Goal: Information Seeking & Learning: Understand process/instructions

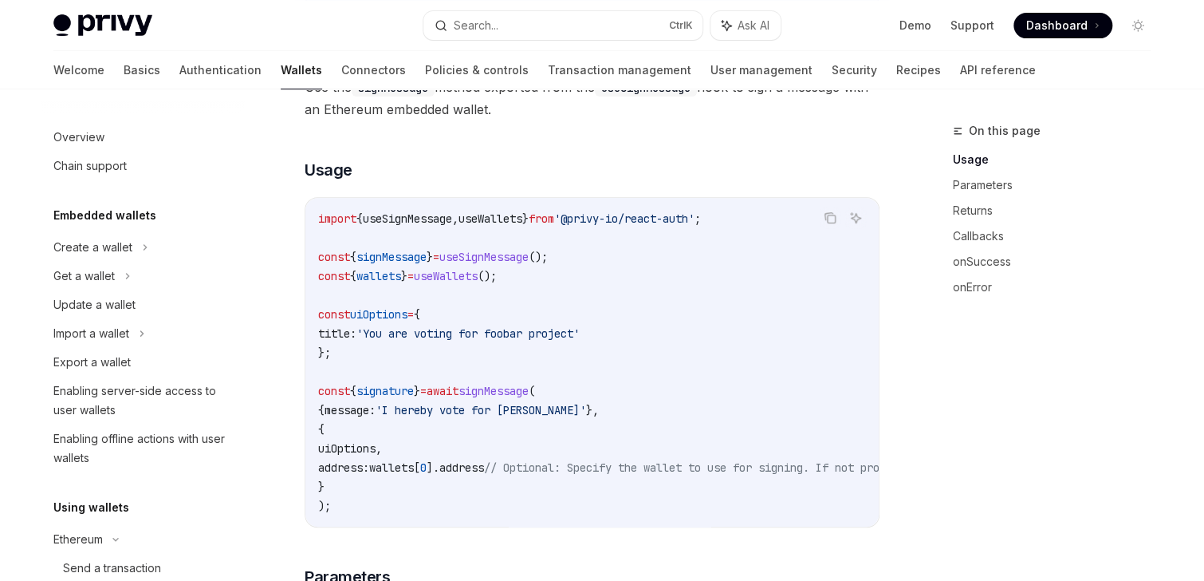
scroll to position [233, 0]
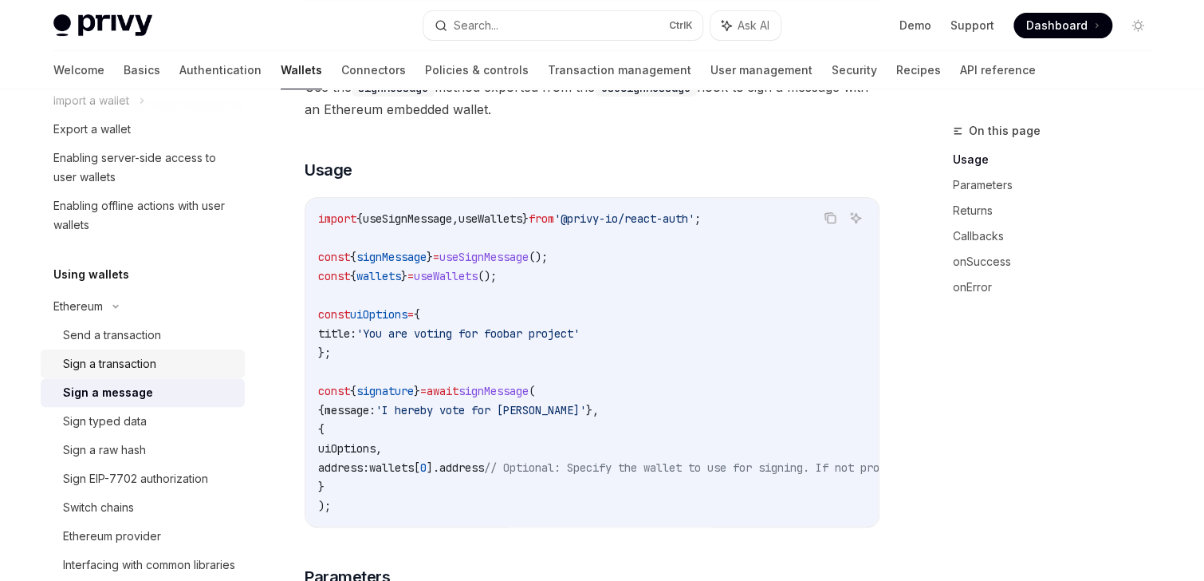
click at [144, 374] on link "Sign a transaction" at bounding box center [143, 363] width 204 height 29
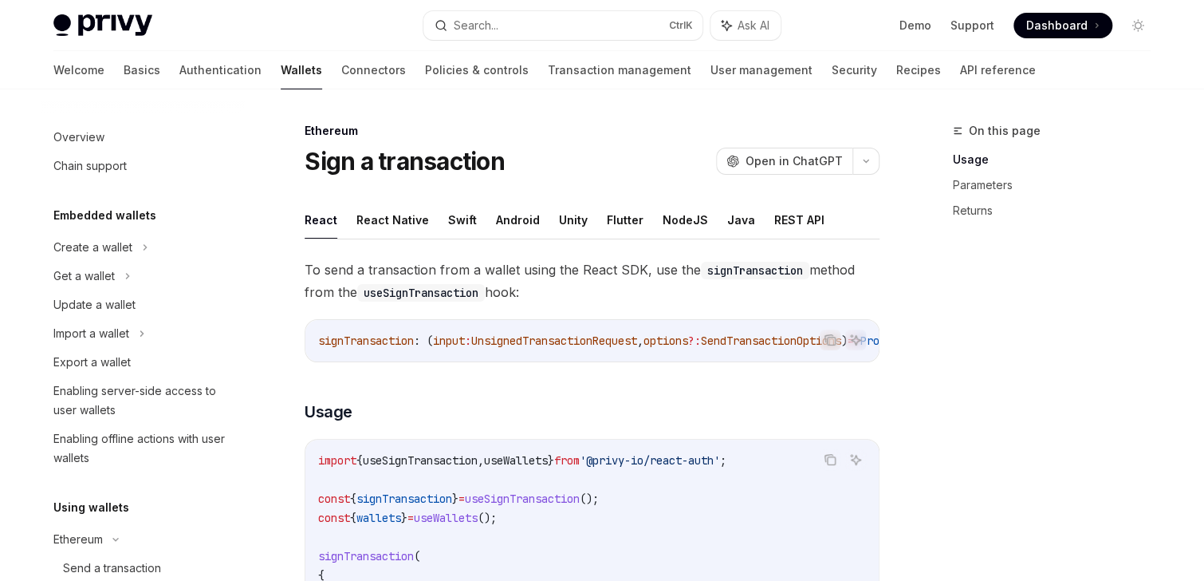
scroll to position [262, 0]
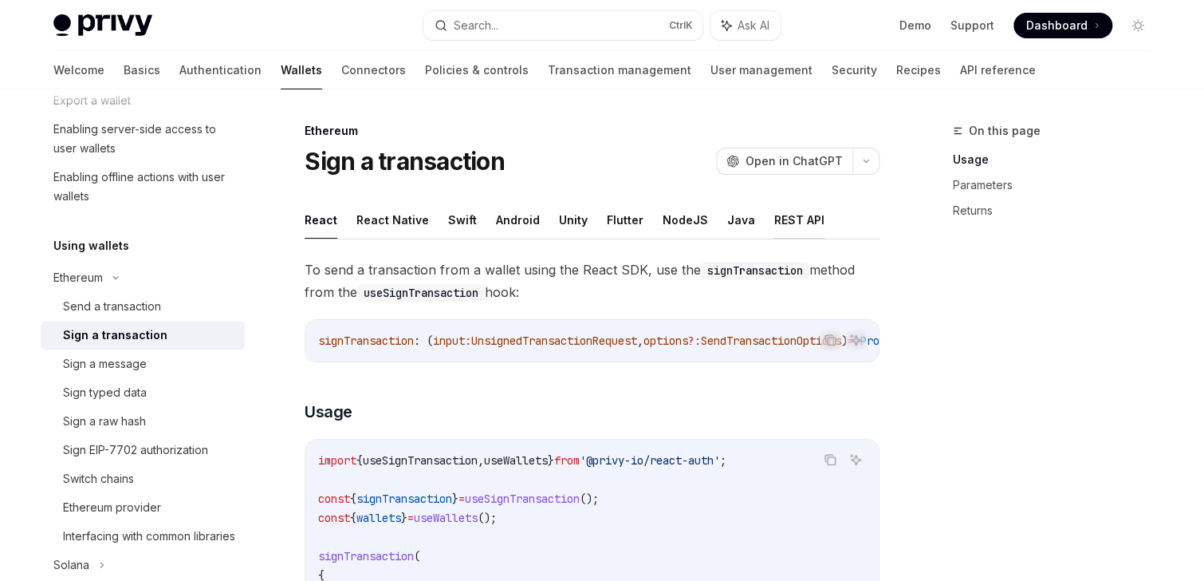
click at [774, 214] on button "REST API" at bounding box center [799, 219] width 50 height 37
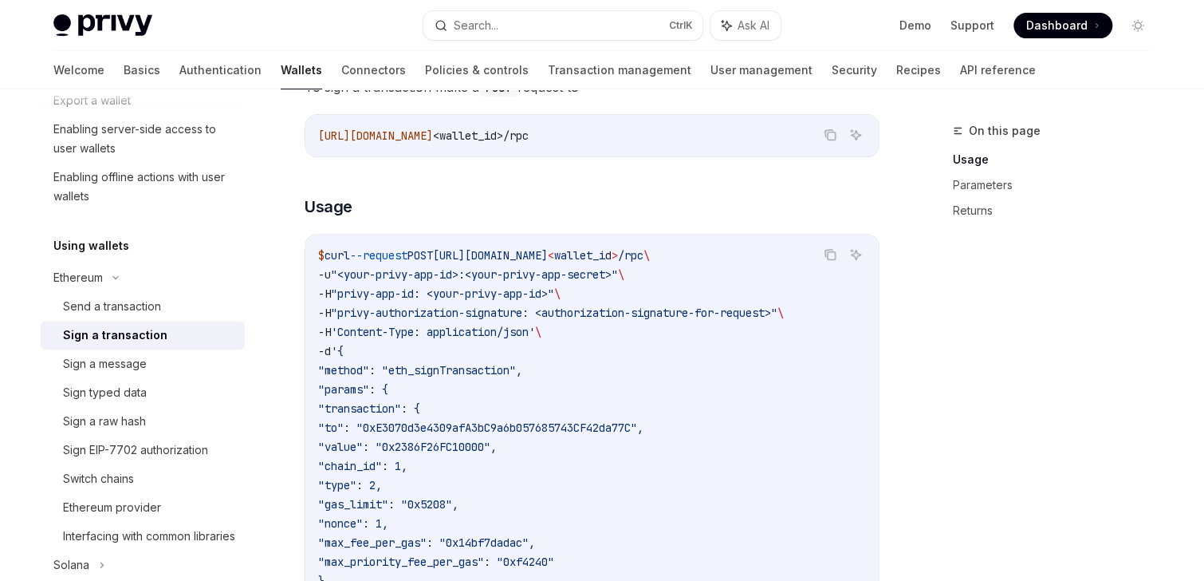
scroll to position [255, 0]
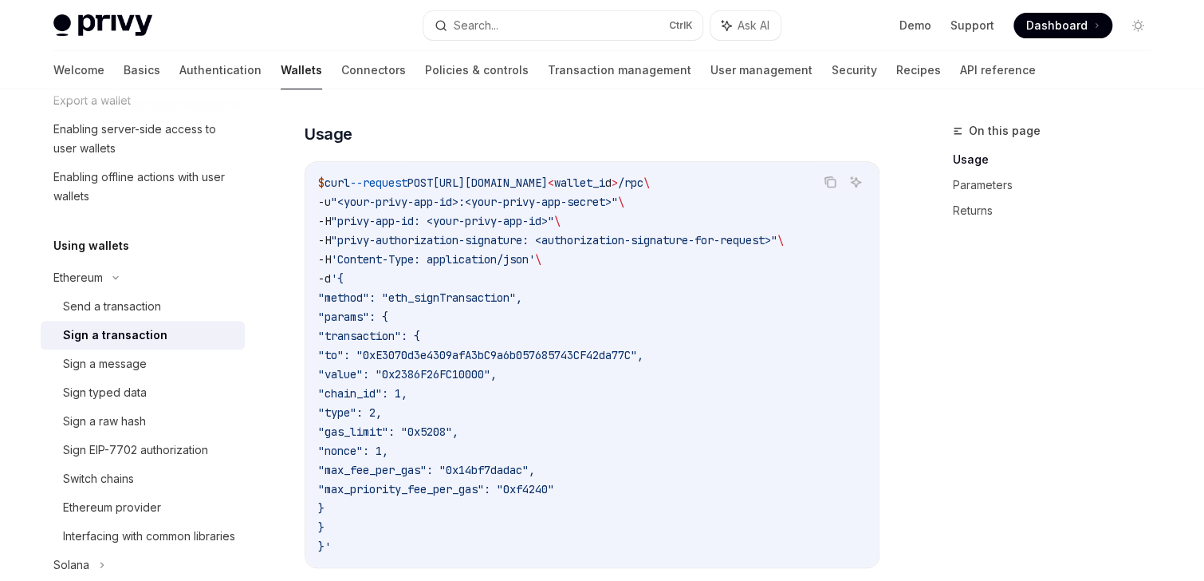
click at [420, 338] on span ""transaction": {" at bounding box center [369, 336] width 102 height 14
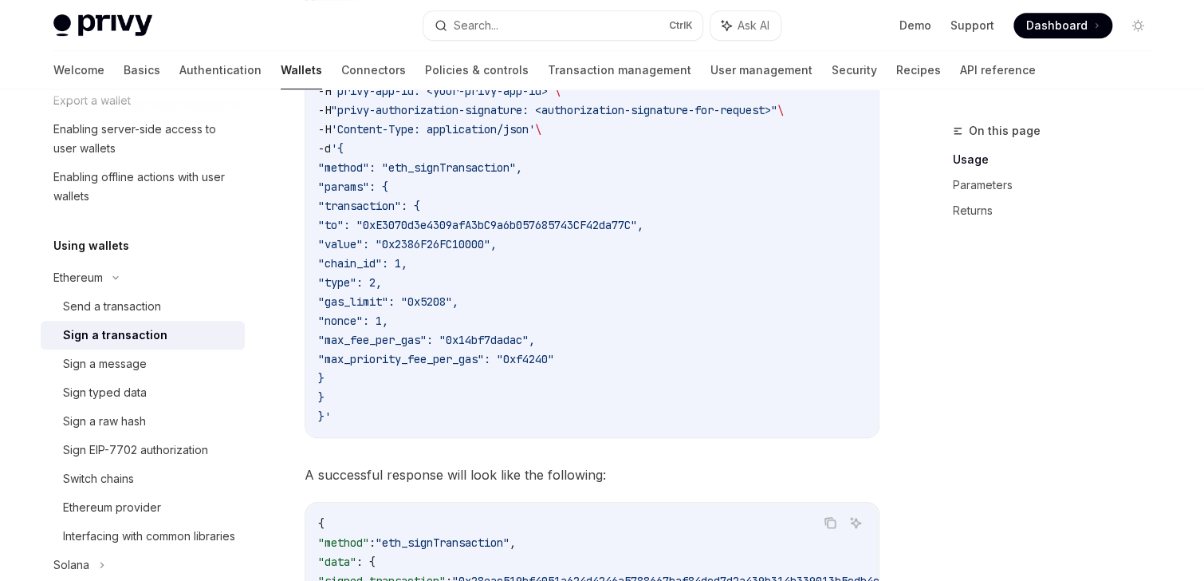
scroll to position [319, 0]
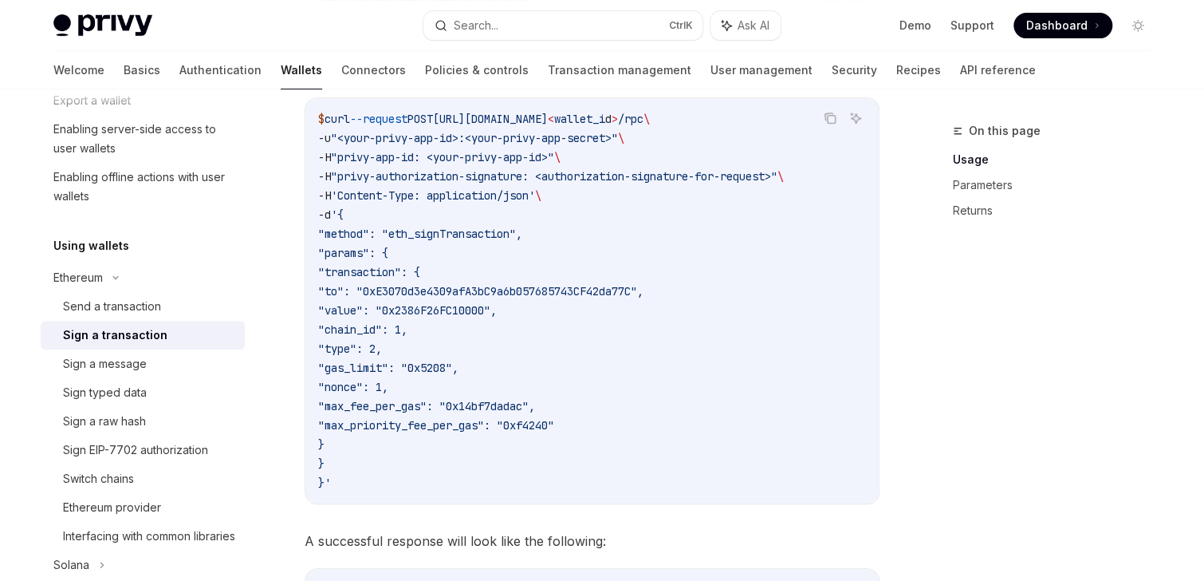
click at [418, 267] on span ""transaction": {" at bounding box center [369, 272] width 102 height 14
click at [420, 268] on span ""transaction": {" at bounding box center [369, 272] width 102 height 14
click at [510, 226] on span ""method": "eth_signTransaction"," at bounding box center [420, 233] width 204 height 14
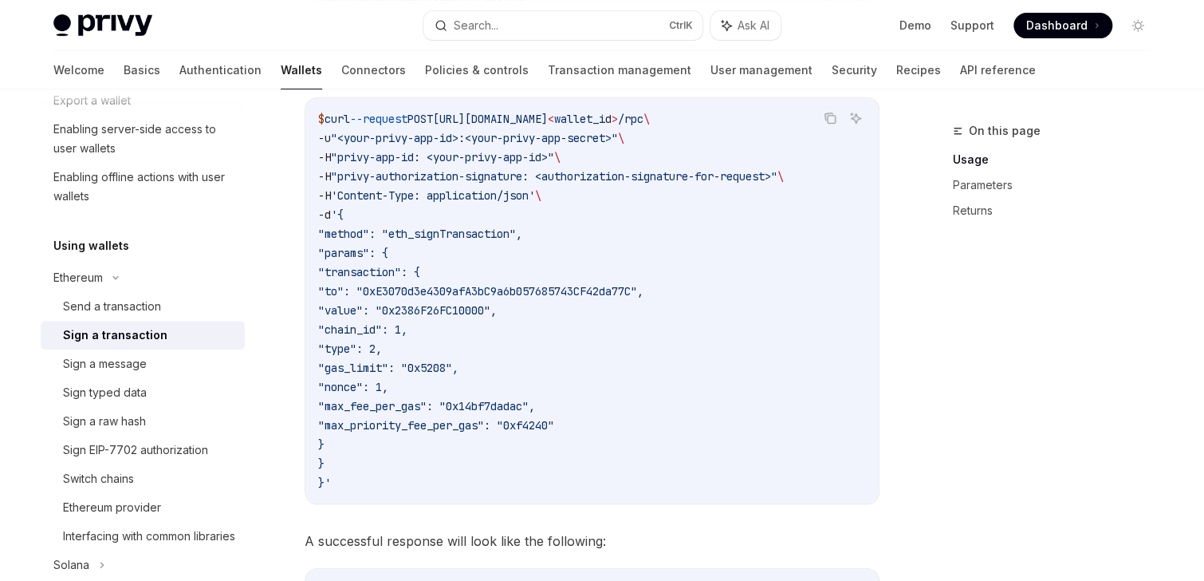
click at [510, 226] on span ""method": "eth_signTransaction"," at bounding box center [420, 233] width 204 height 14
copy span "eth_signTransaction"
click at [104, 382] on link "Sign typed data" at bounding box center [143, 392] width 204 height 29
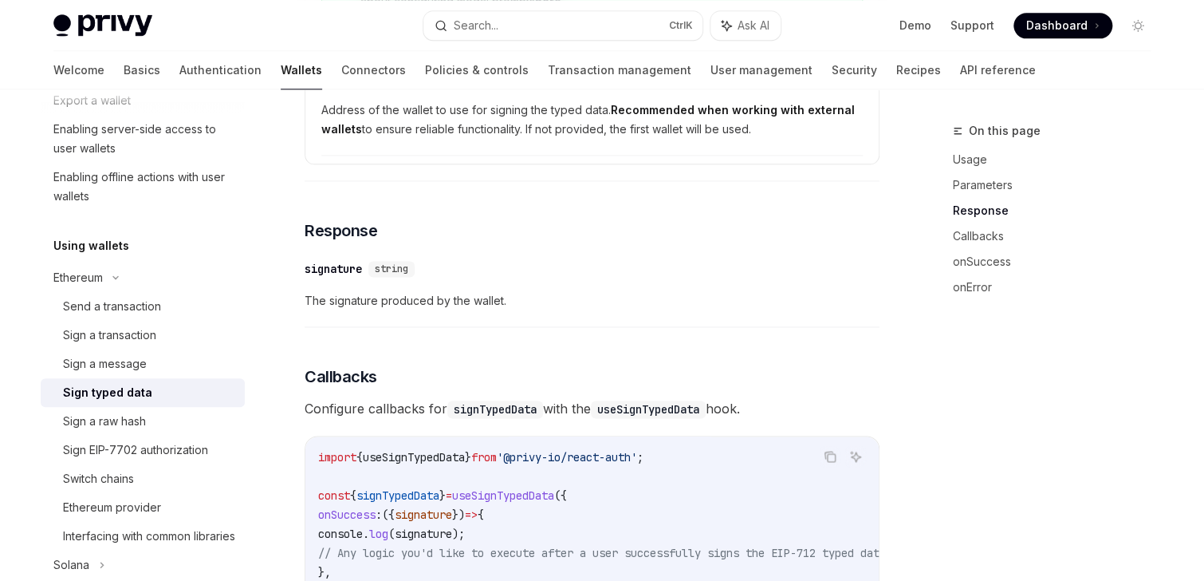
scroll to position [766, 0]
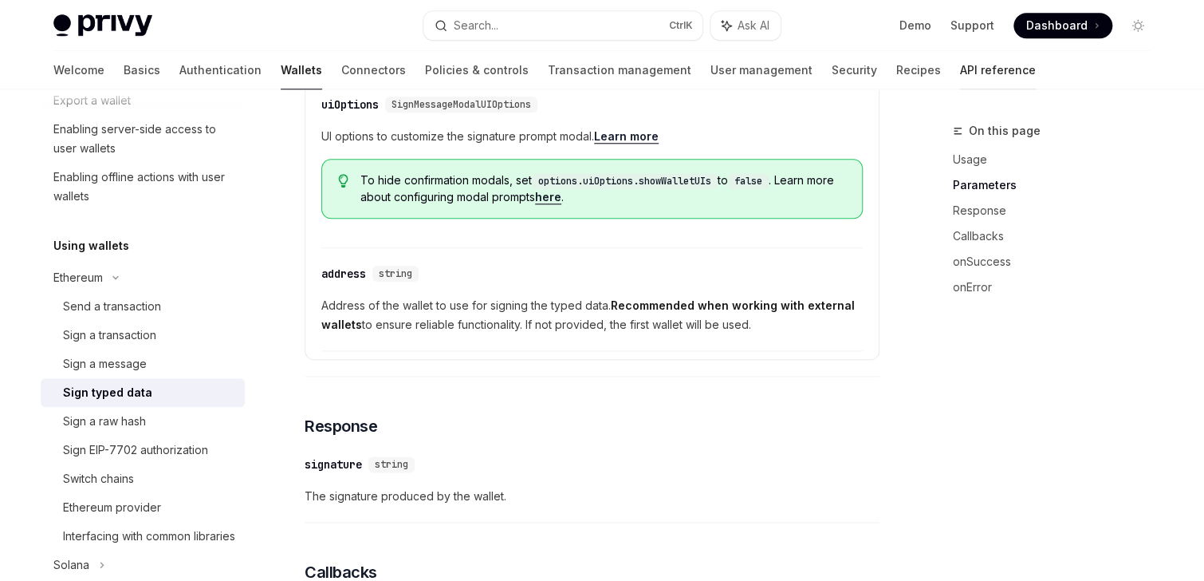
click at [960, 73] on link "API reference" at bounding box center [998, 70] width 76 height 38
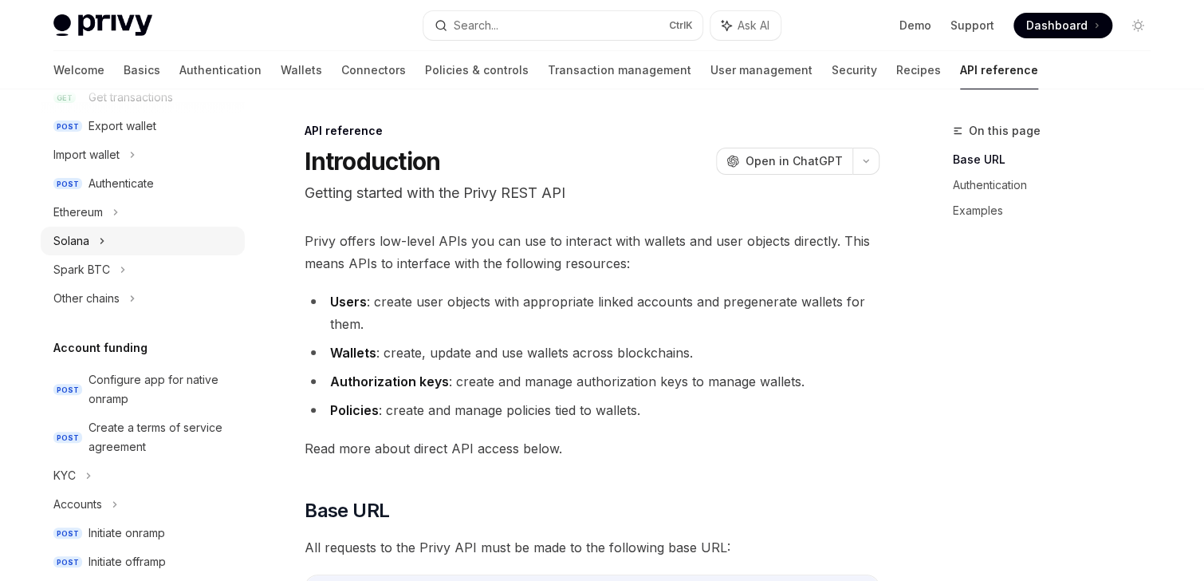
scroll to position [319, 0]
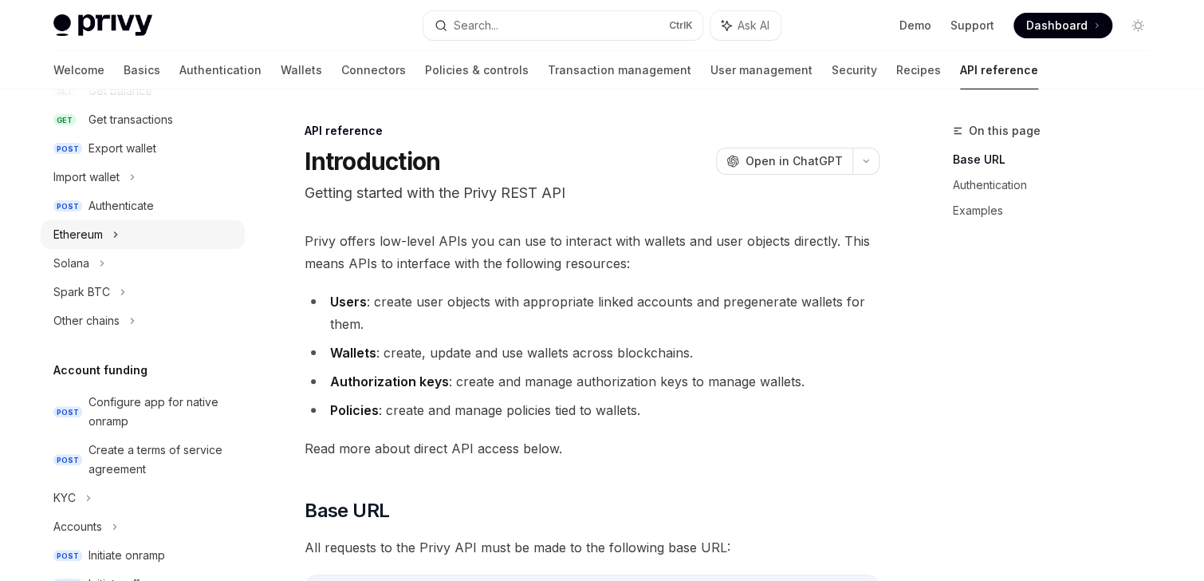
click at [99, 242] on div "Ethereum" at bounding box center [77, 234] width 49 height 19
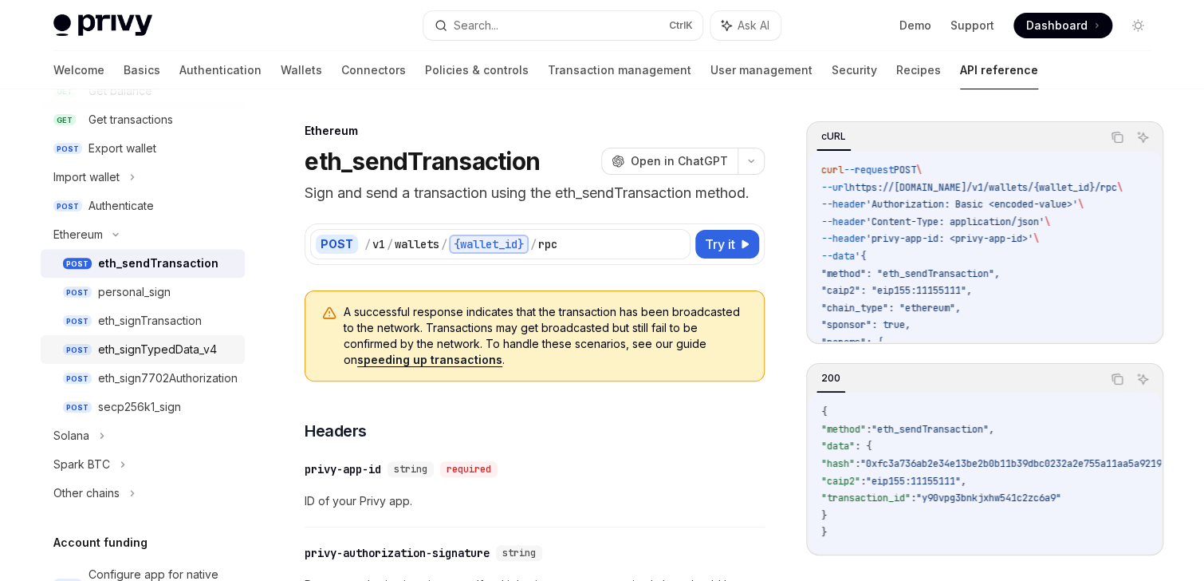
click at [128, 344] on div "eth_signTypedData_v4" at bounding box center [157, 349] width 119 height 19
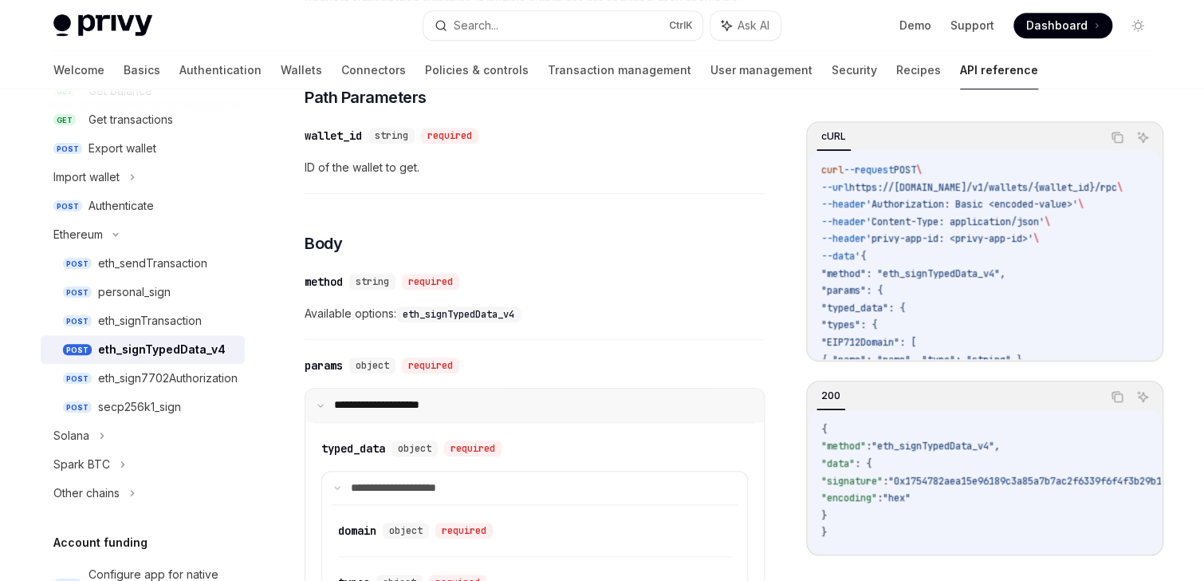
scroll to position [510, 0]
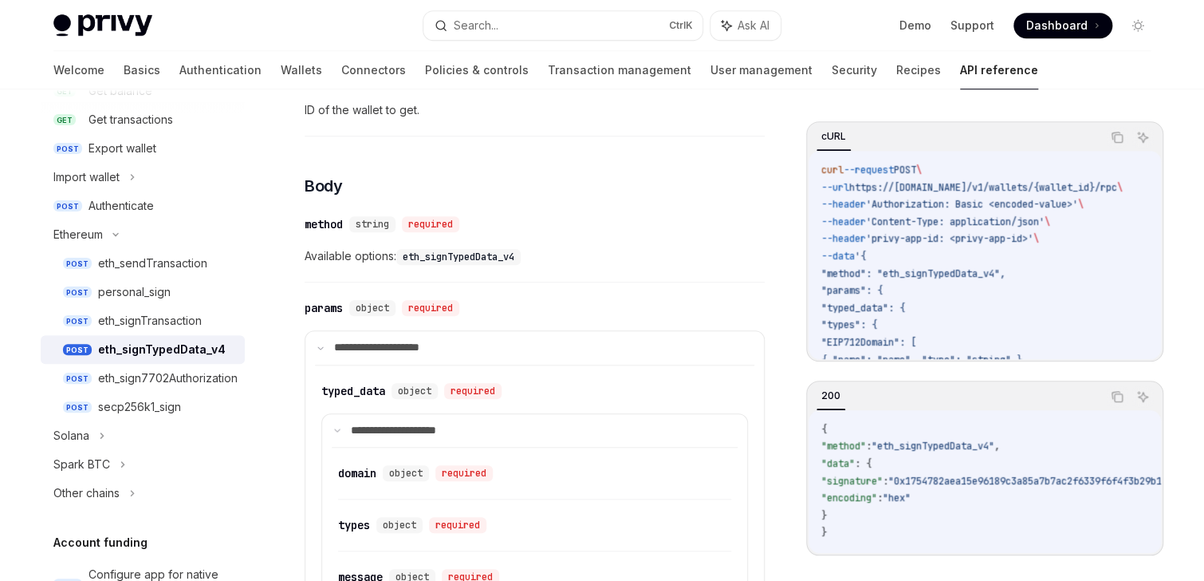
click at [472, 261] on code "eth_signTypedData_v4" at bounding box center [458, 257] width 124 height 16
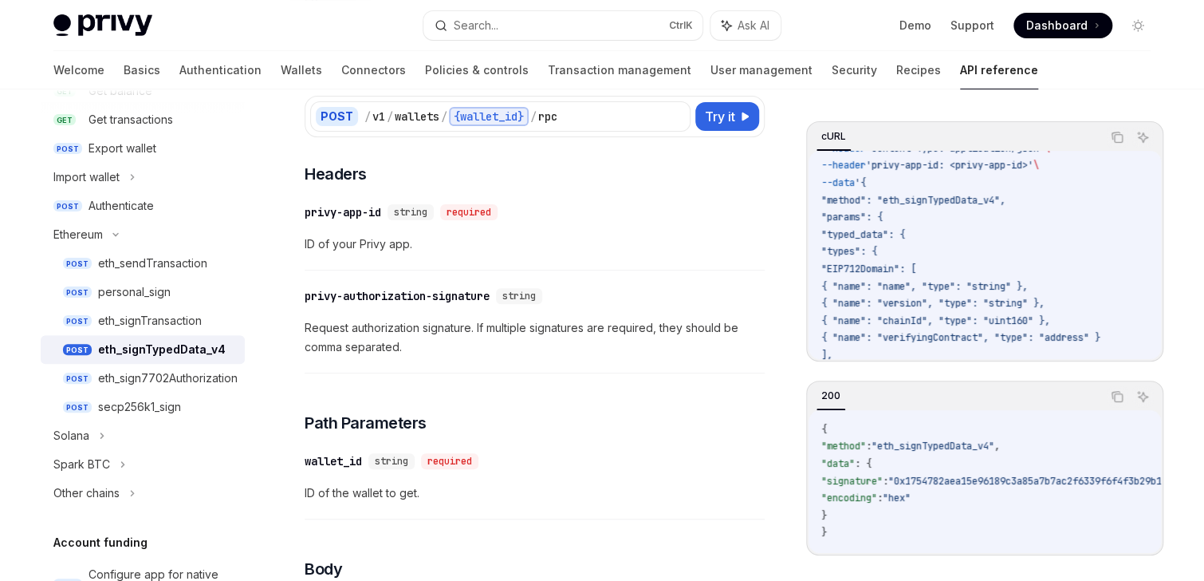
scroll to position [0, 0]
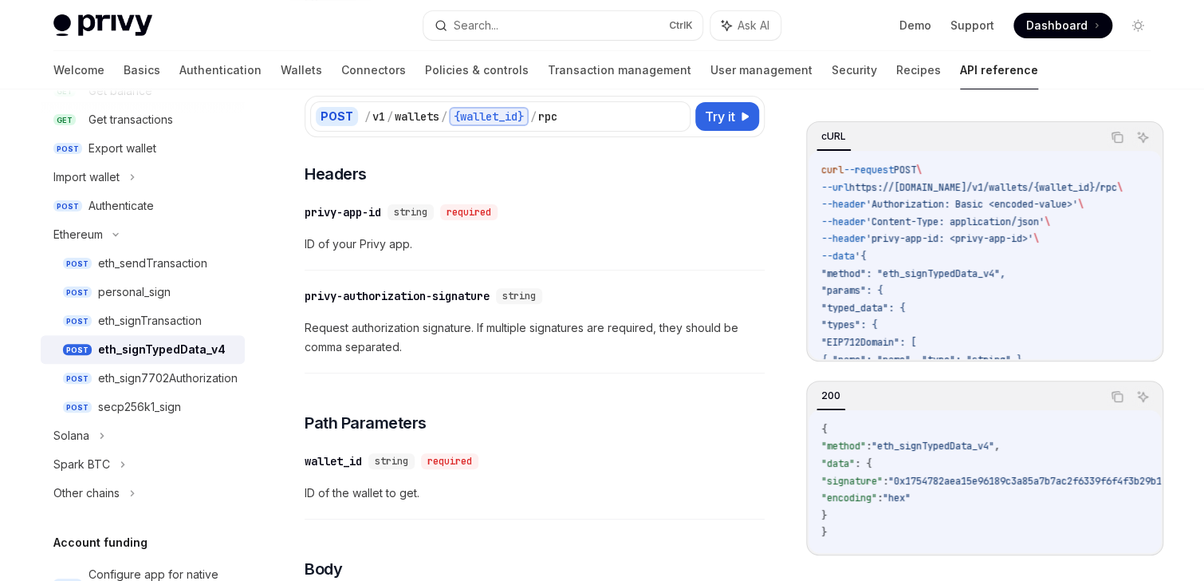
click at [950, 272] on span ""method": "eth_signTypedData_v4"," at bounding box center [913, 273] width 184 height 13
copy span "eth_signTypedData_v4"
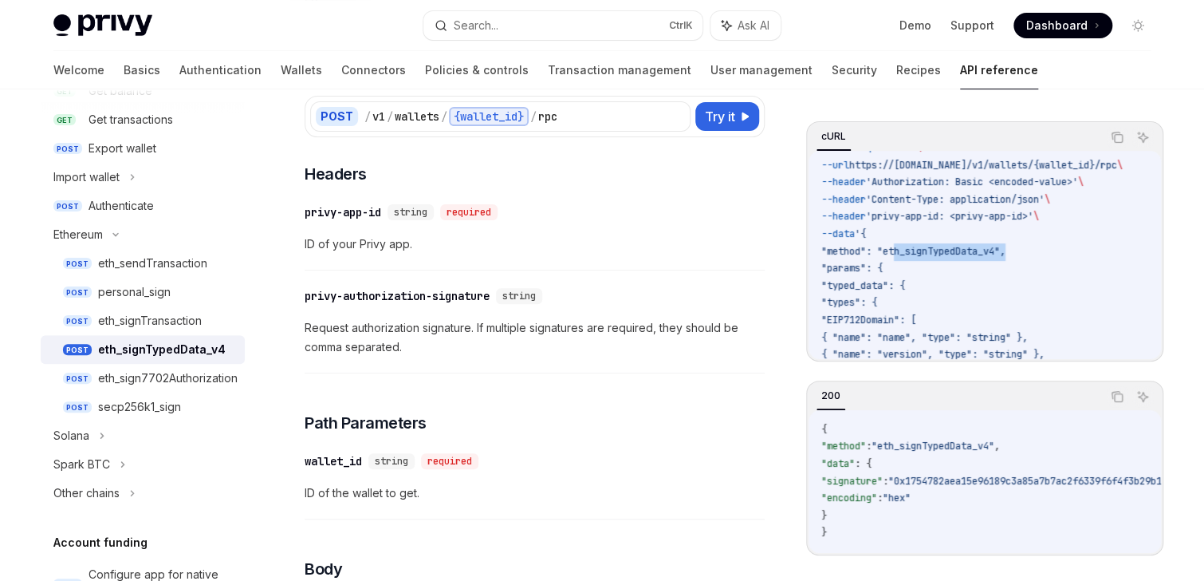
scroll to position [64, 0]
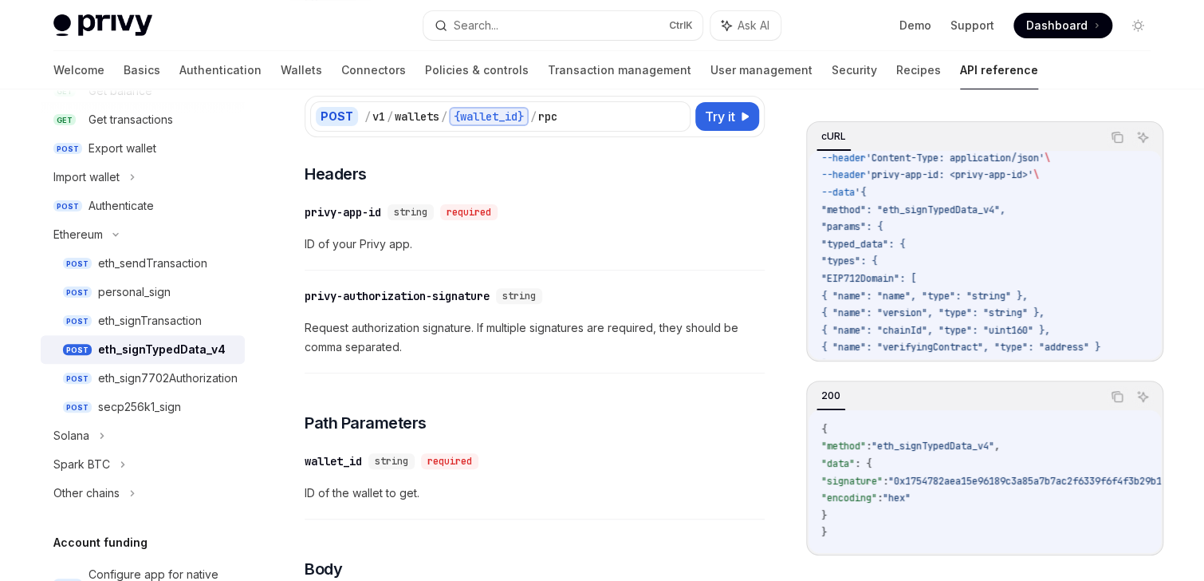
click at [870, 257] on span ""types": {" at bounding box center [849, 260] width 56 height 13
click at [868, 237] on code "curl --request POST \ --url https://[DOMAIN_NAME]/v1/wallets/{wallet_id}/rpc \ …" at bounding box center [1021, 502] width 401 height 809
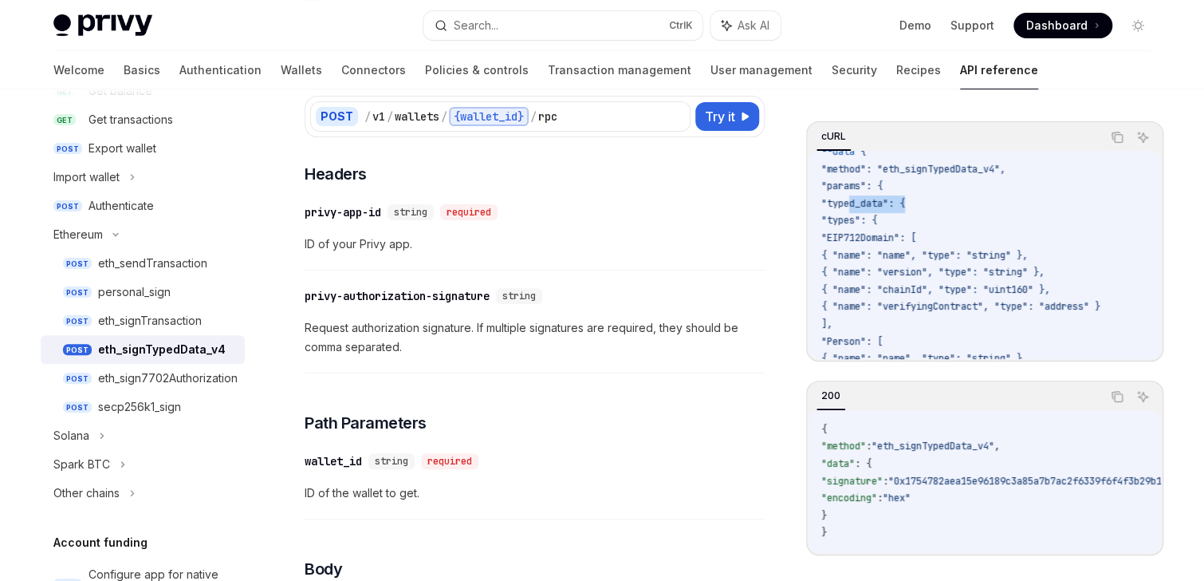
scroll to position [128, 0]
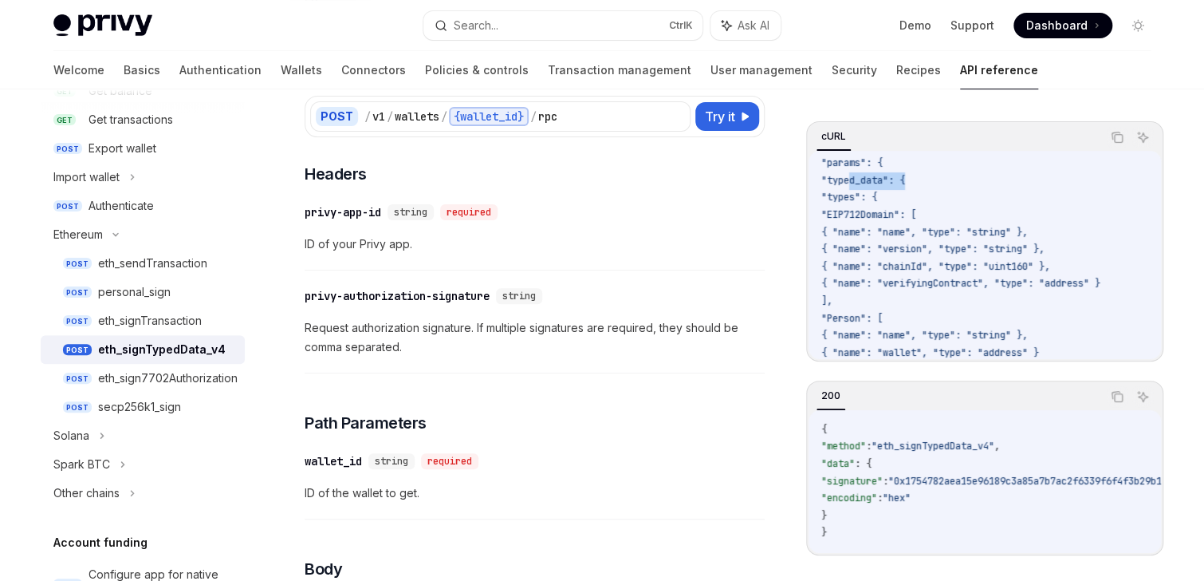
copy span "typed_data"
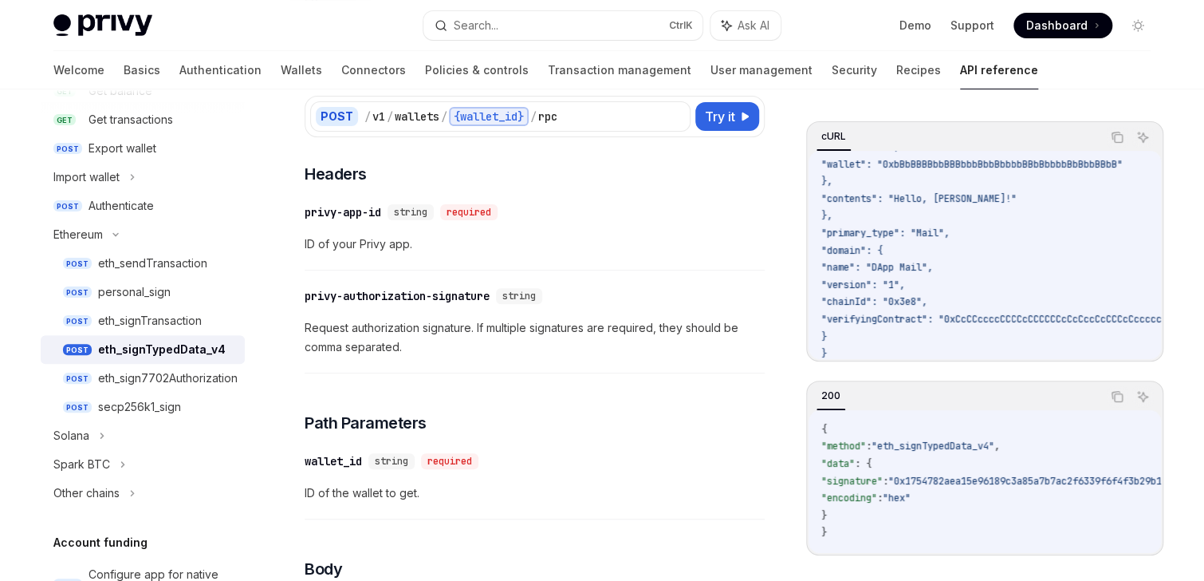
scroll to position [625, 0]
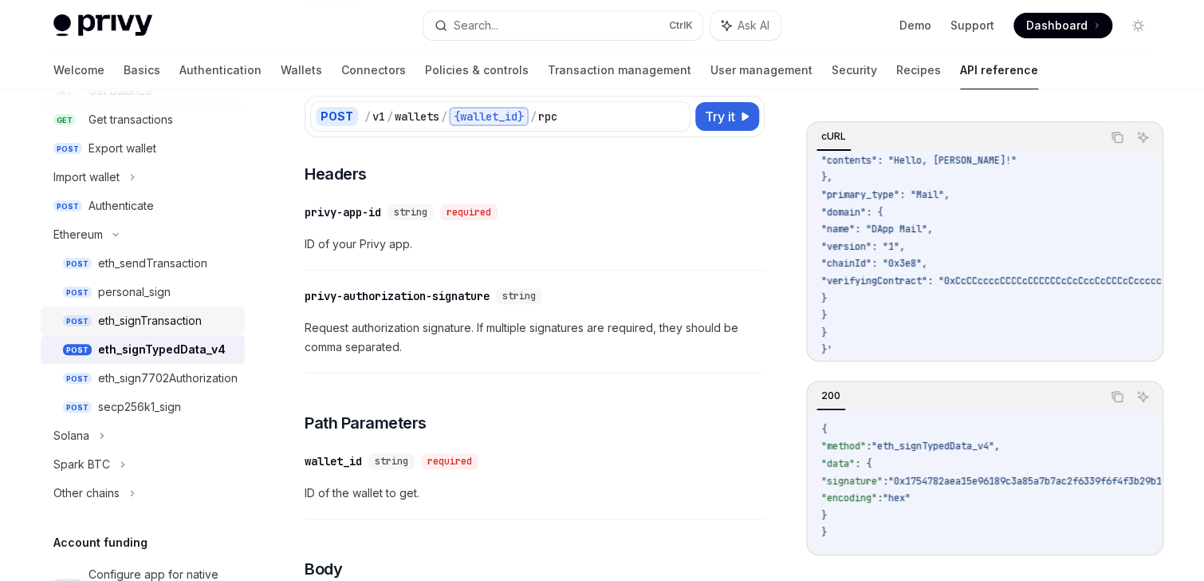
click at [145, 326] on div "eth_signTransaction" at bounding box center [150, 320] width 104 height 19
type textarea "*"
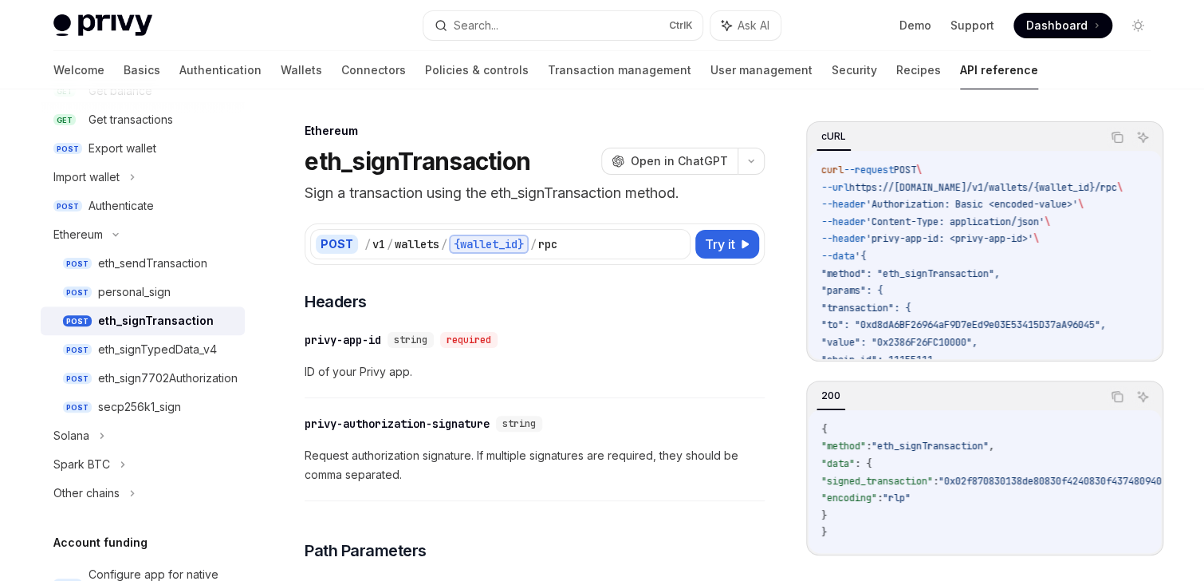
click at [948, 271] on span ""method": "eth_signTransaction"," at bounding box center [910, 273] width 179 height 13
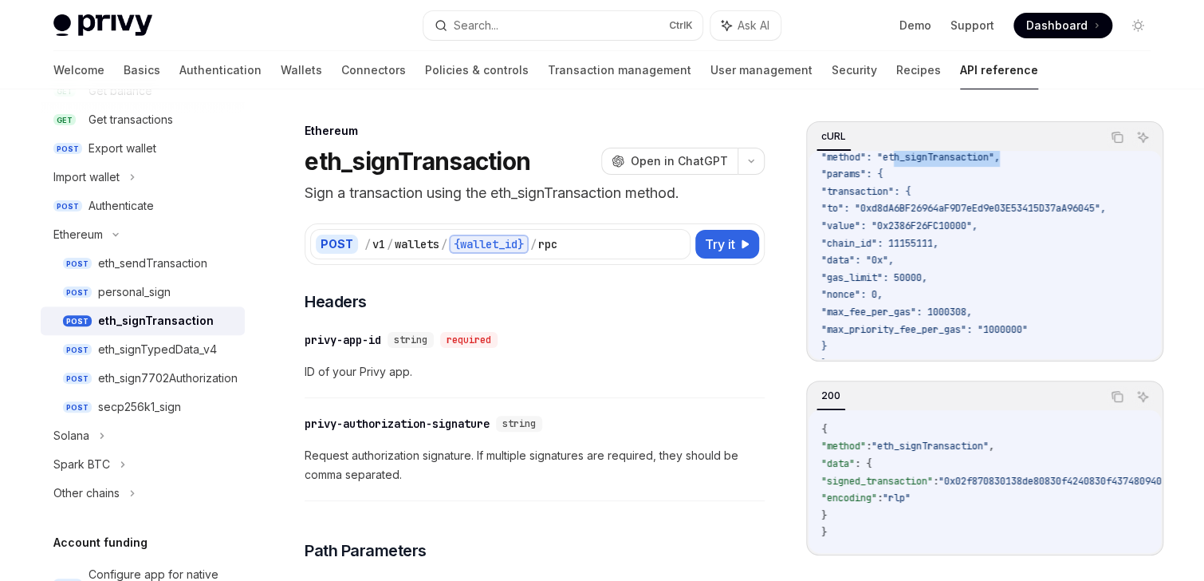
scroll to position [128, 0]
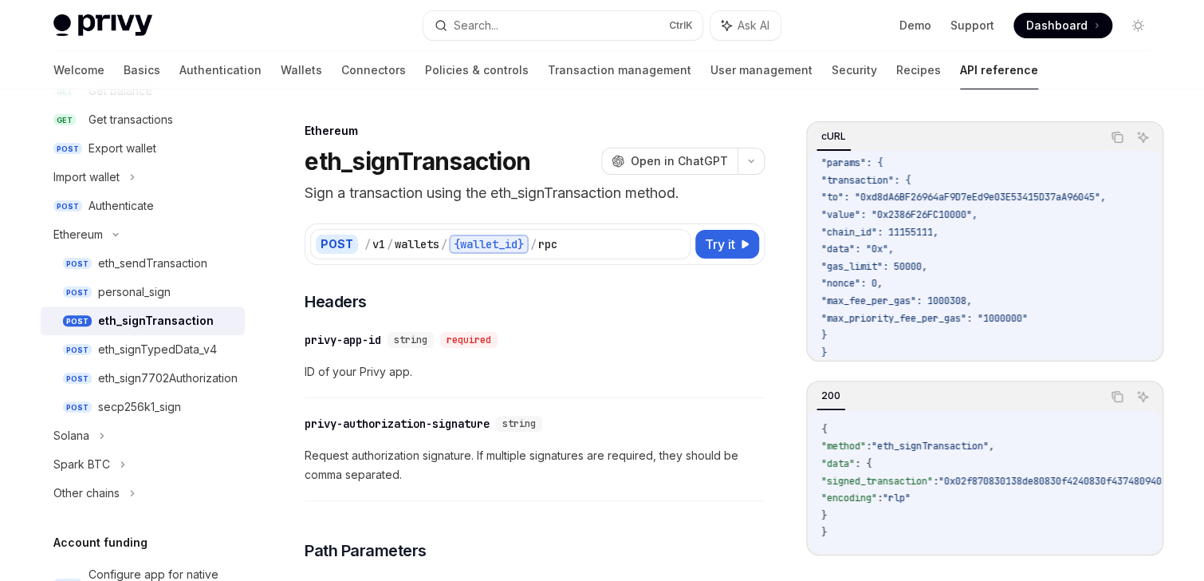
click at [868, 195] on span ""to": "0xd8dA6BF26964aF9D7eEd9e03E53415D37aA96045"," at bounding box center [963, 197] width 285 height 13
click at [879, 182] on span ""transaction": {" at bounding box center [865, 180] width 89 height 13
copy span "transaction"
click at [864, 200] on span ""to": "0xd8dA6BF26964aF9D7eEd9e03E53415D37aA96045"," at bounding box center [963, 197] width 285 height 13
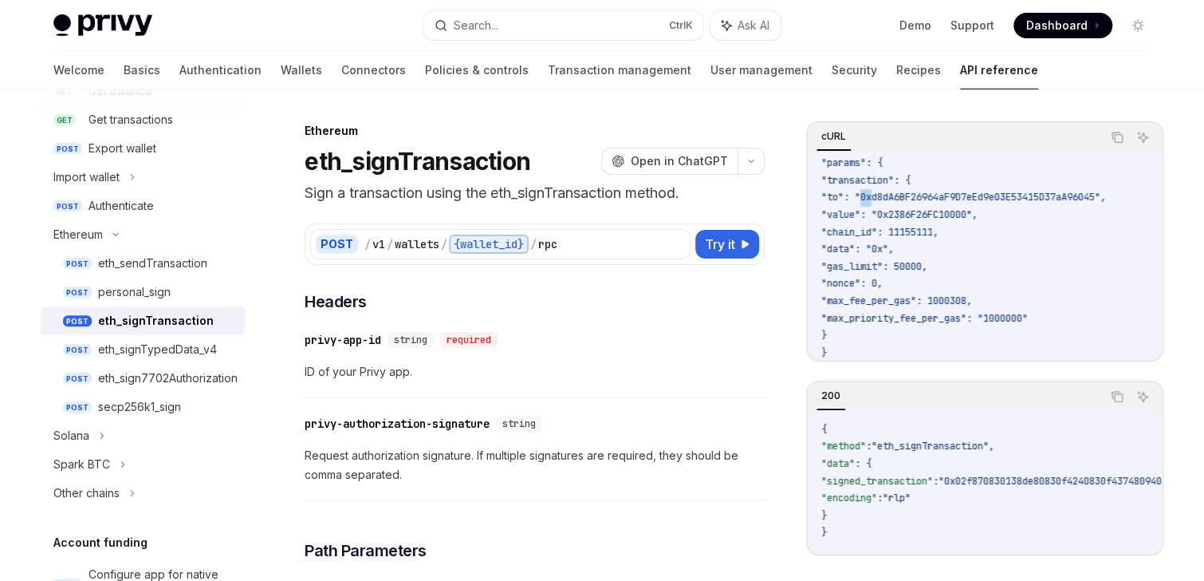
click at [864, 200] on span ""to": "0xd8dA6BF26964aF9D7eEd9e03E53415D37aA96045"," at bounding box center [963, 197] width 285 height 13
copy span "to"
click at [880, 217] on span ""value": "0x2386F26FC10000"," at bounding box center [899, 214] width 156 height 13
copy span "value"
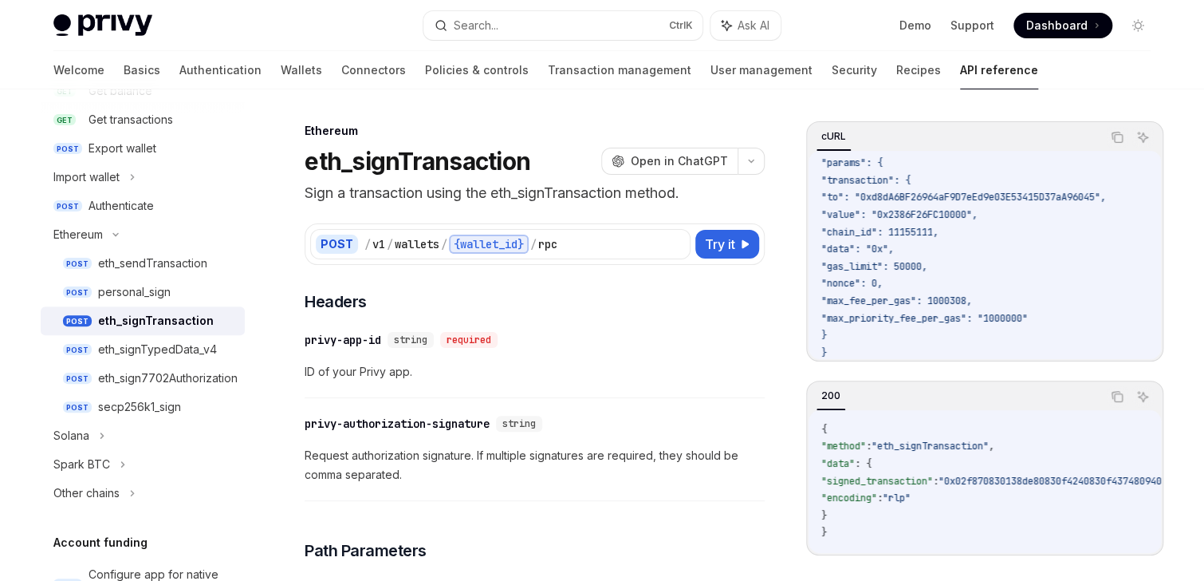
click at [868, 233] on span ""chain_id": 11155111," at bounding box center [879, 232] width 117 height 13
copy span "chain_id"
click at [866, 252] on span ""data": "0x"," at bounding box center [857, 248] width 73 height 13
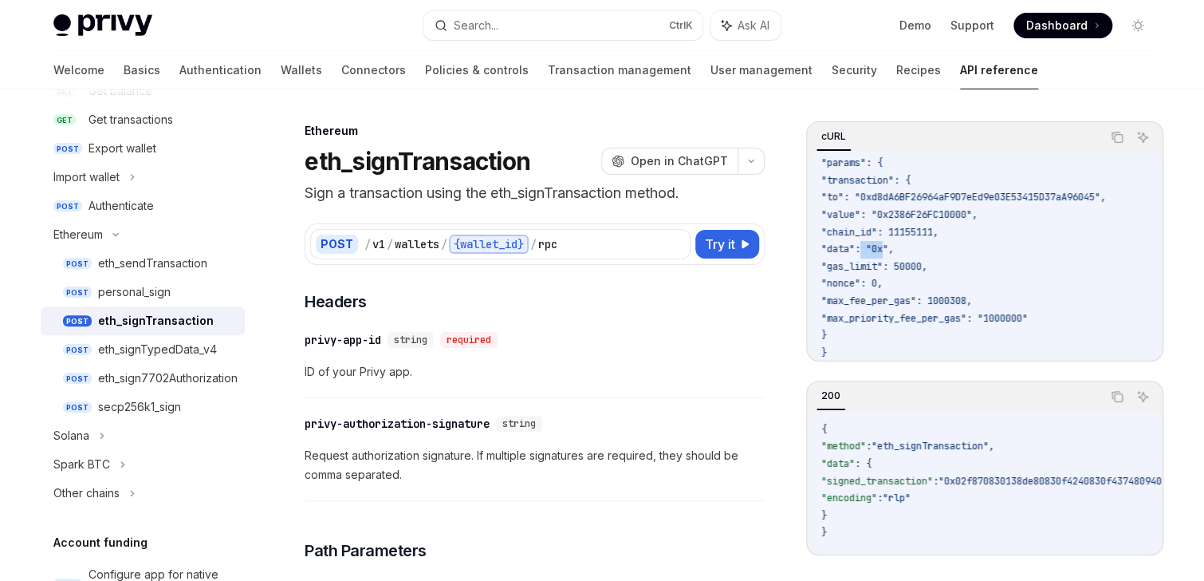
copy span "data"
click at [874, 261] on span ""gas_limit": 50000," at bounding box center [874, 266] width 106 height 13
copy span "gas_limit"
click at [877, 278] on span ""nonce": 0," at bounding box center [851, 283] width 61 height 13
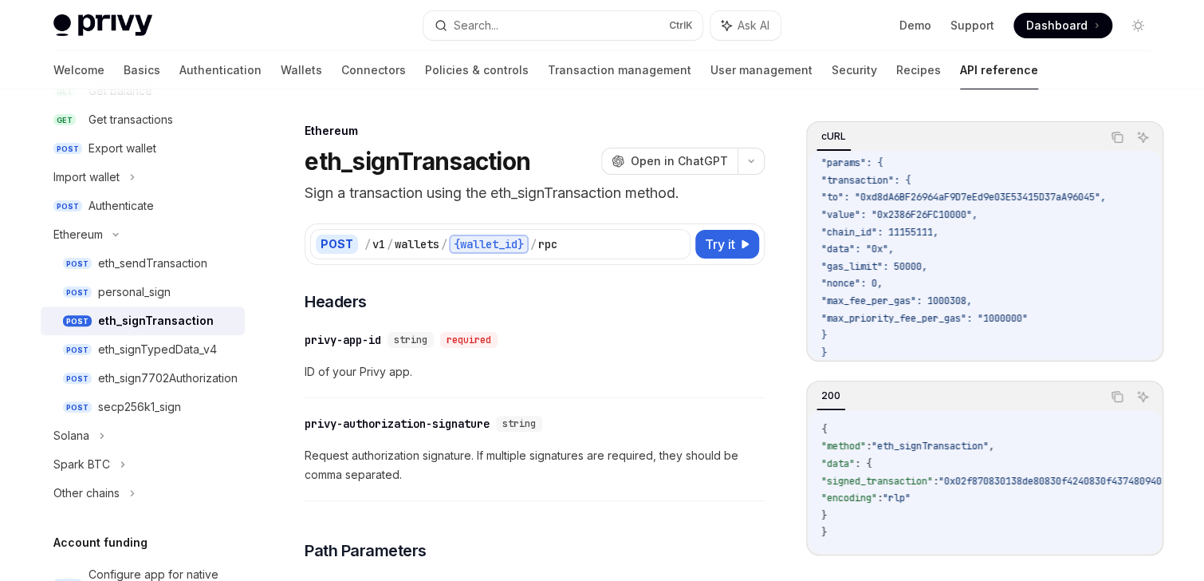
click at [877, 278] on span ""nonce": 0," at bounding box center [851, 283] width 61 height 13
copy span "nonce"
click at [876, 301] on span ""max_fee_per_gas": 1000308," at bounding box center [896, 300] width 151 height 13
click at [902, 317] on span ""max_priority_fee_per_gas": "1000000"" at bounding box center [924, 318] width 207 height 13
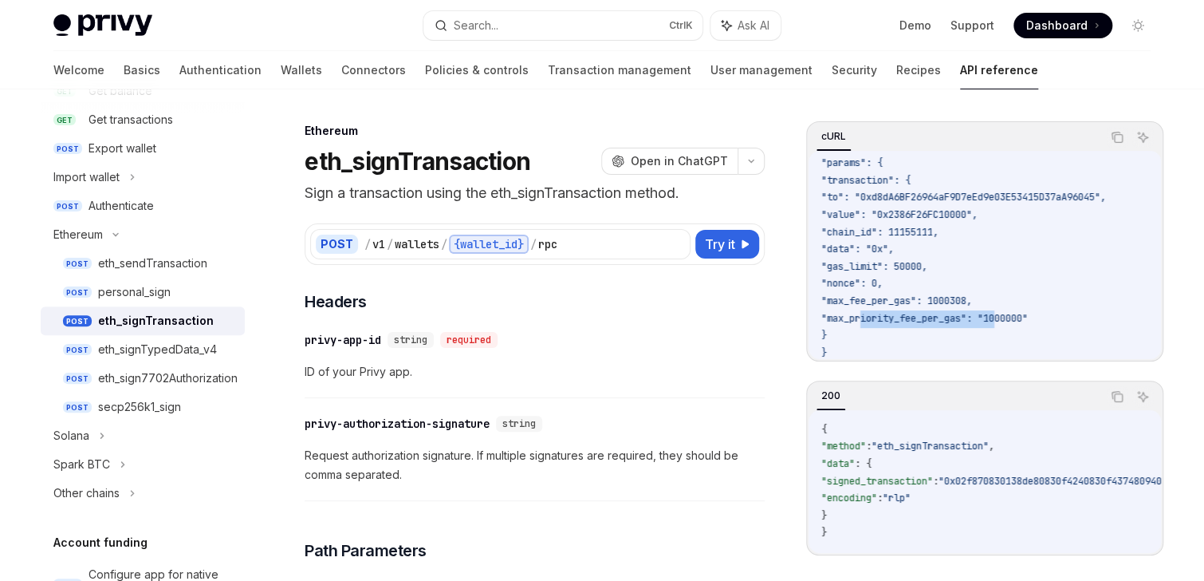
click at [902, 317] on span ""max_priority_fee_per_gas": "1000000"" at bounding box center [924, 318] width 207 height 13
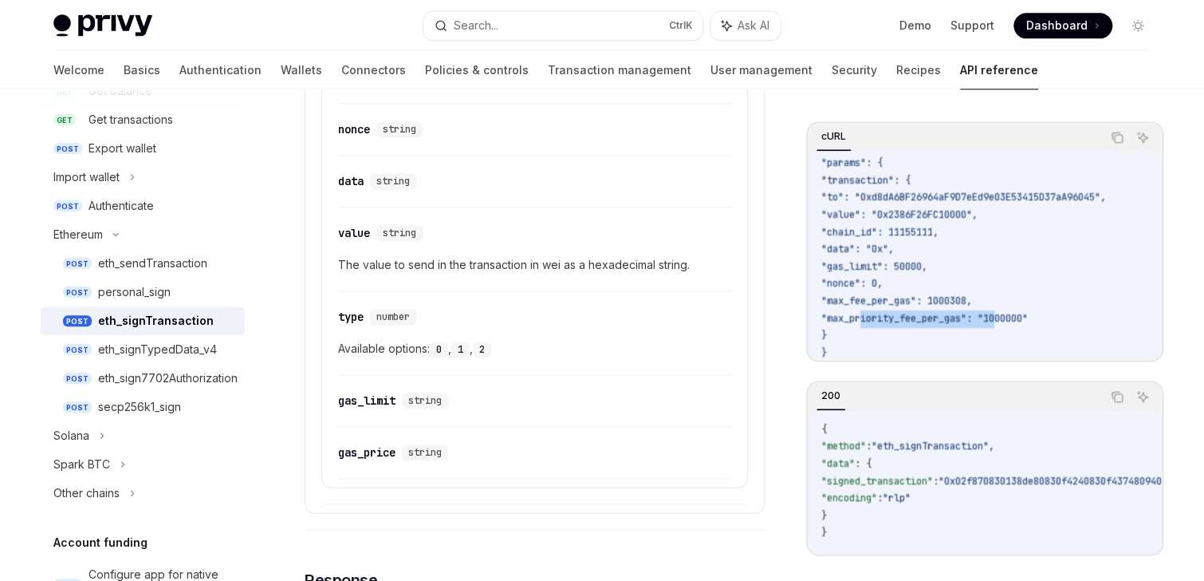
scroll to position [1148, 0]
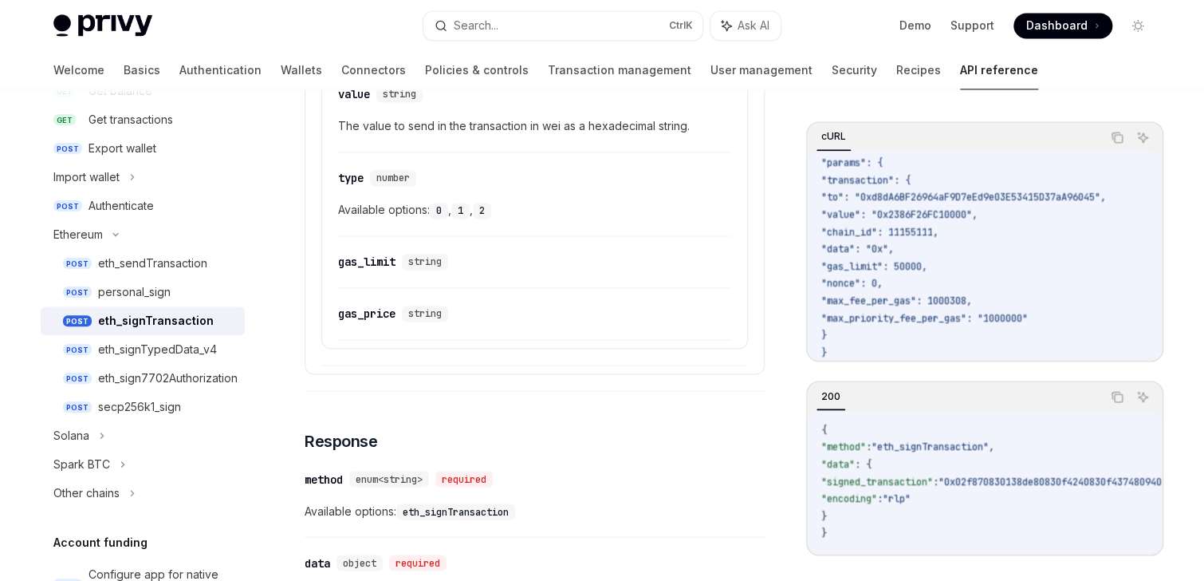
click at [941, 214] on span ""value": "0x2386F26FC10000"," at bounding box center [899, 214] width 156 height 13
click at [927, 268] on span ""gas_limit": 50000," at bounding box center [874, 266] width 106 height 13
click at [972, 301] on span ""max_fee_per_gas": 1000308," at bounding box center [896, 300] width 151 height 13
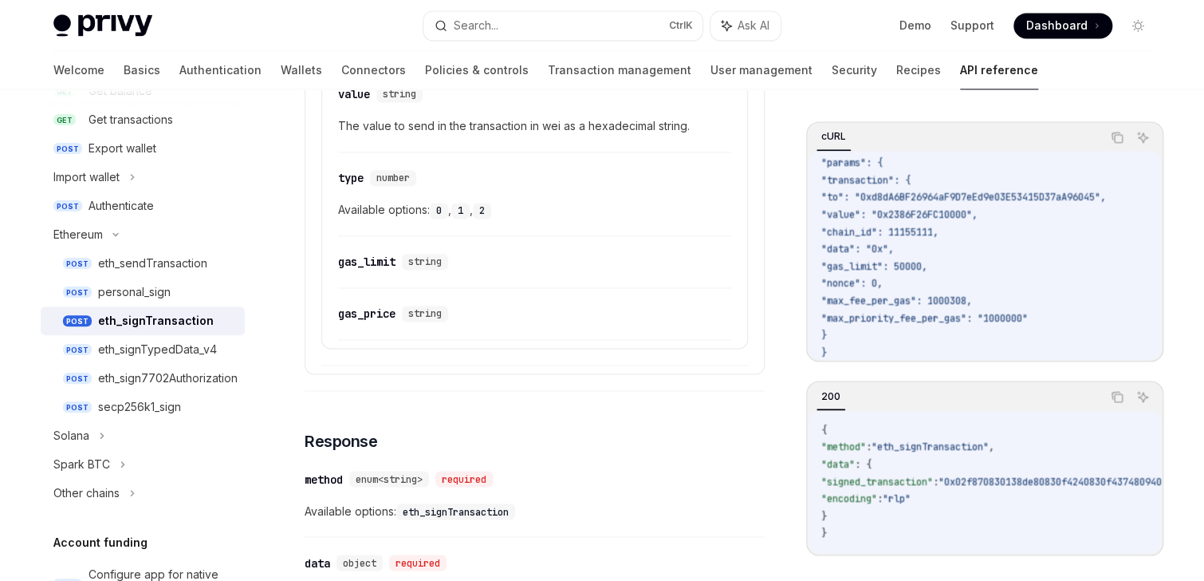
click at [972, 301] on span ""max_fee_per_gas": 1000308," at bounding box center [896, 300] width 151 height 13
click at [1028, 319] on span ""max_priority_fee_per_gas": "1000000"" at bounding box center [924, 318] width 207 height 13
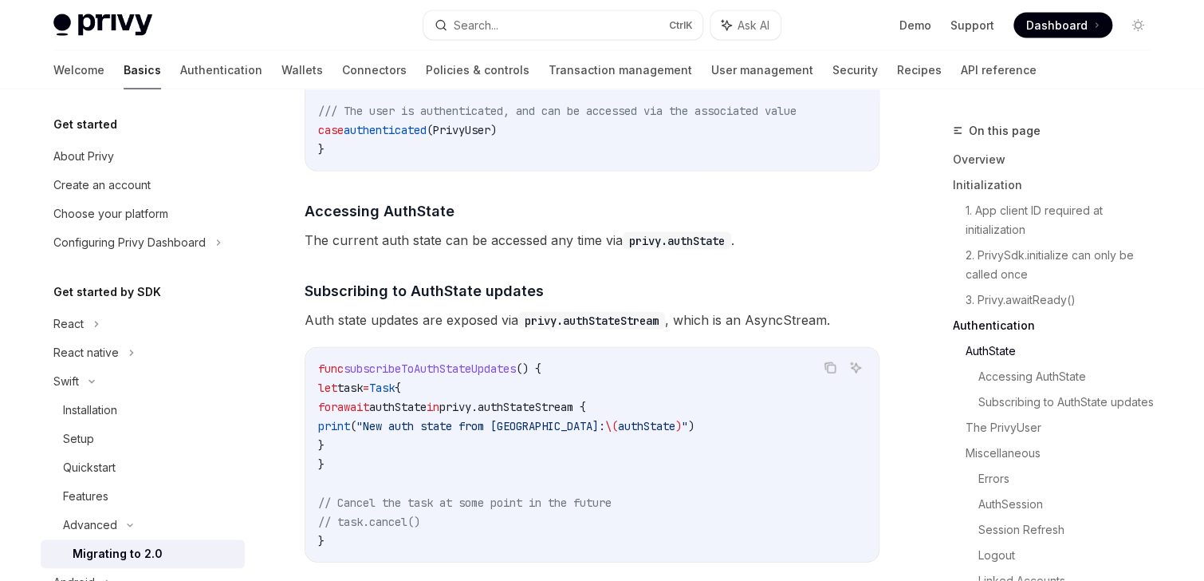
scroll to position [128, 0]
